Goal: Information Seeking & Learning: Learn about a topic

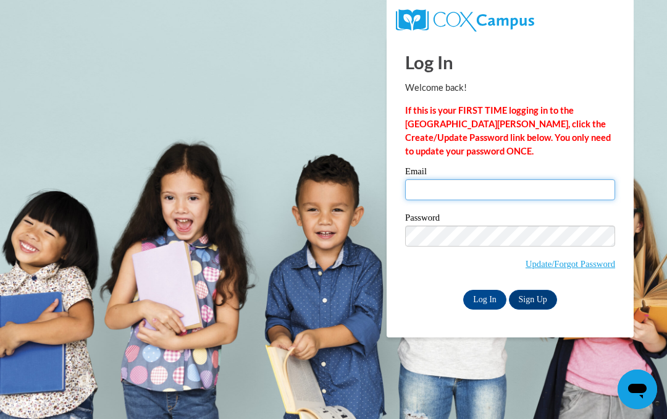
click at [427, 180] on input "Email" at bounding box center [510, 189] width 210 height 21
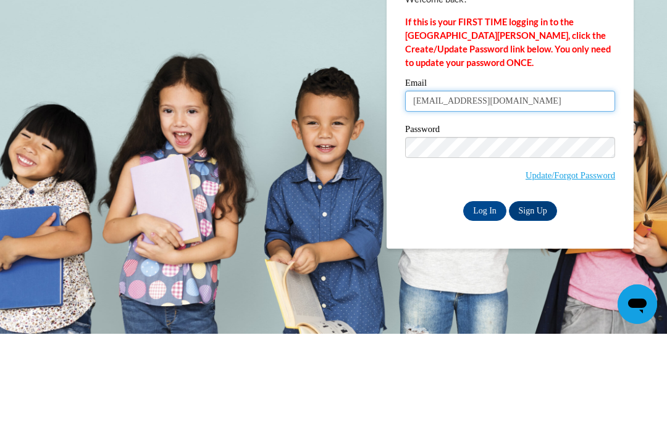
type input "lilliancowan366@yahoo.com"
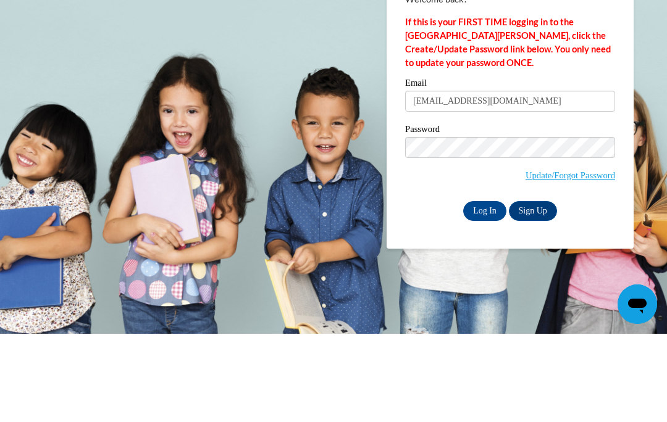
click at [417, 213] on label "Password" at bounding box center [510, 219] width 210 height 12
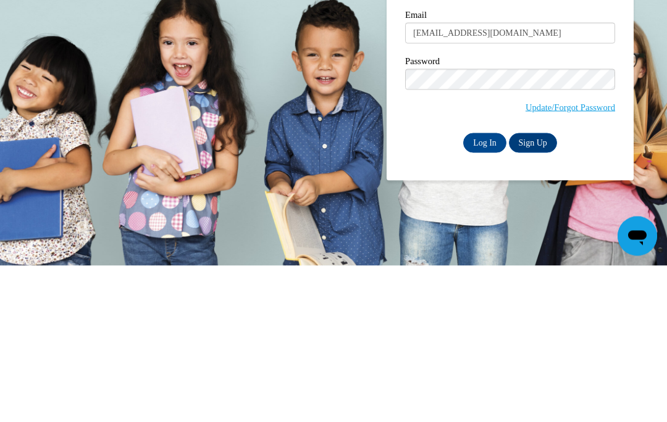
click at [478, 290] on input "Log In" at bounding box center [484, 300] width 43 height 20
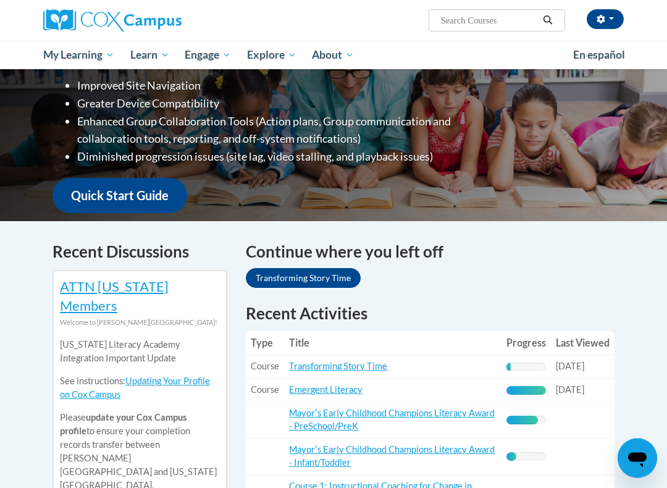
scroll to position [226, 0]
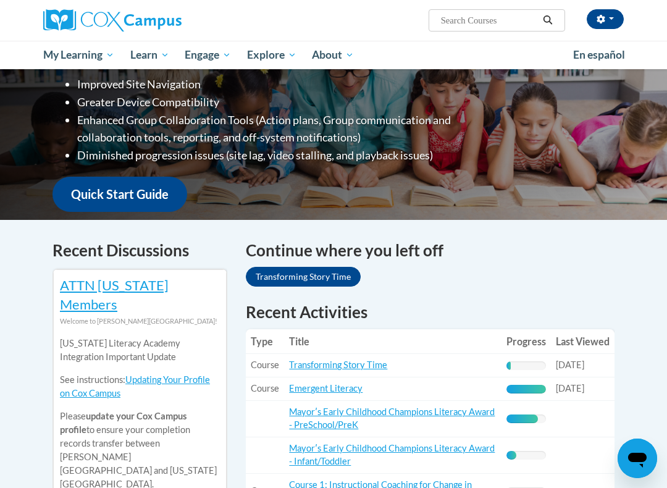
click at [307, 267] on link "Transforming Story Time" at bounding box center [303, 277] width 115 height 20
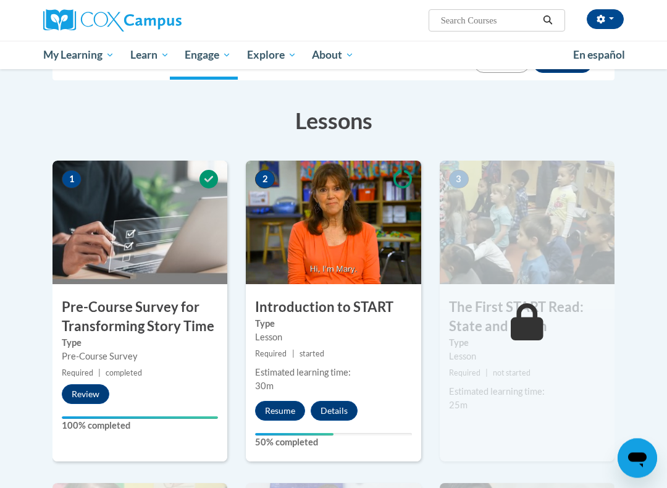
scroll to position [163, 0]
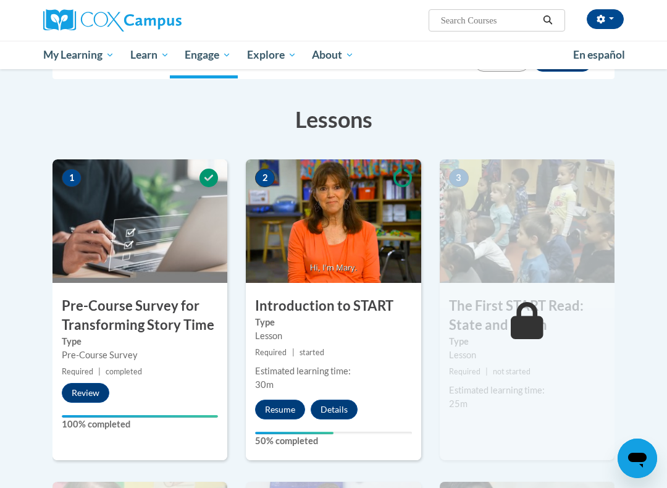
click at [281, 402] on button "Resume" at bounding box center [280, 409] width 50 height 20
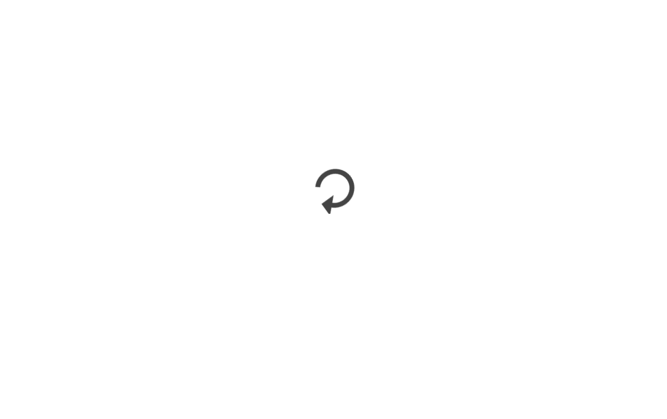
scroll to position [198, 0]
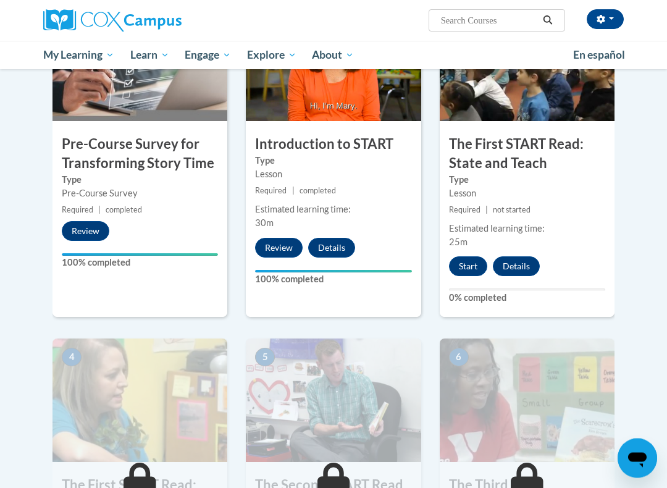
scroll to position [325, 0]
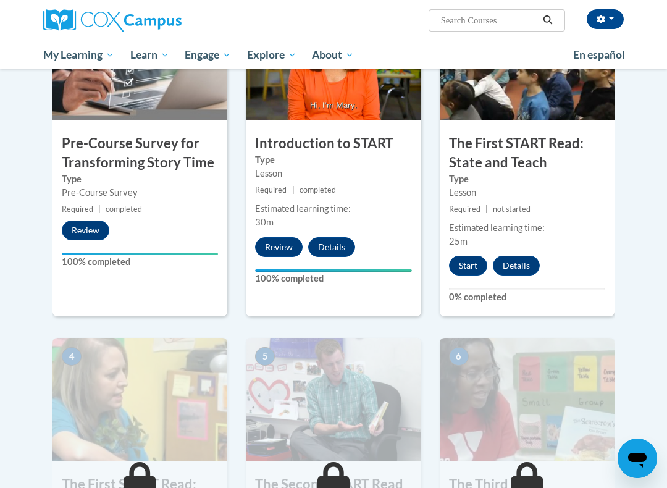
click at [465, 261] on button "Start" at bounding box center [468, 266] width 38 height 20
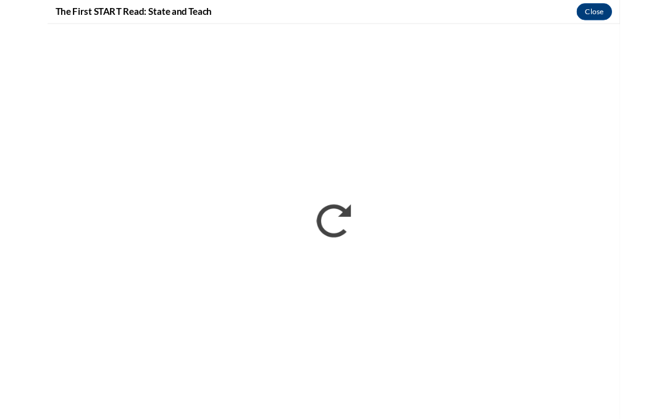
scroll to position [360, 0]
